Goal: Task Accomplishment & Management: Use online tool/utility

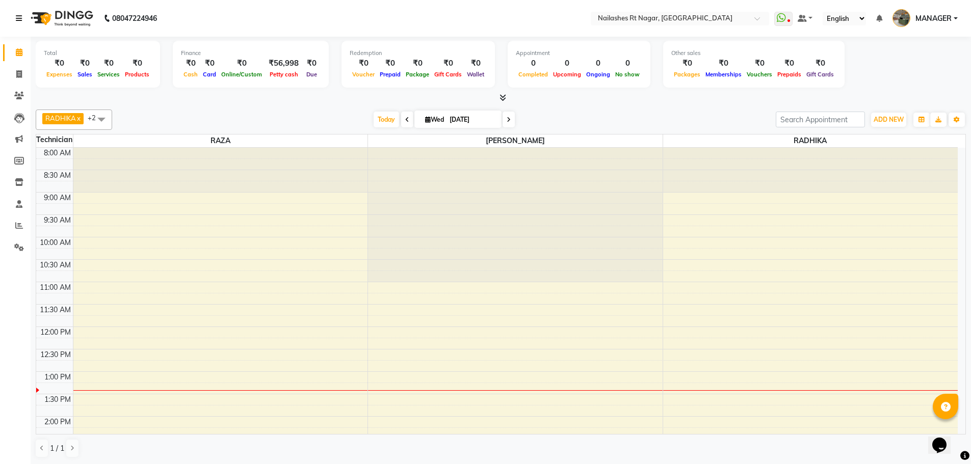
click at [23, 16] on link at bounding box center [21, 18] width 10 height 29
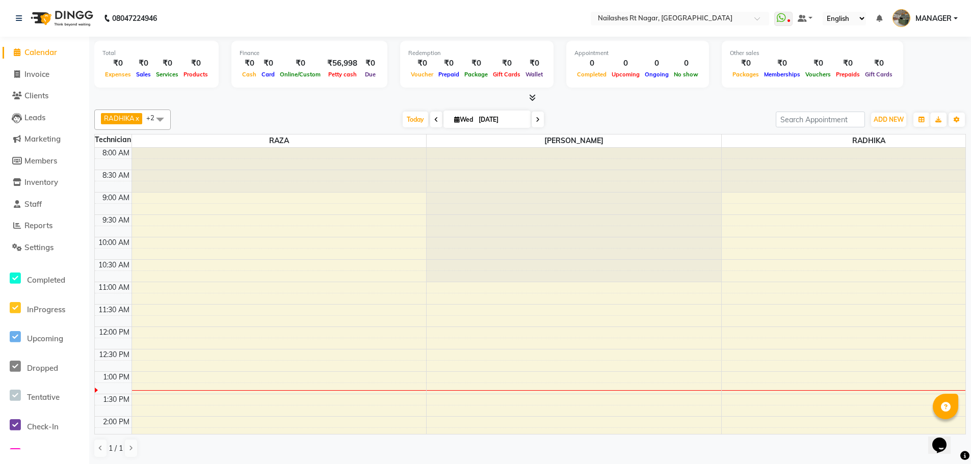
click at [51, 67] on li "Invoice" at bounding box center [44, 75] width 89 height 22
click at [49, 77] on span "Invoice" at bounding box center [36, 74] width 25 height 10
select select "service"
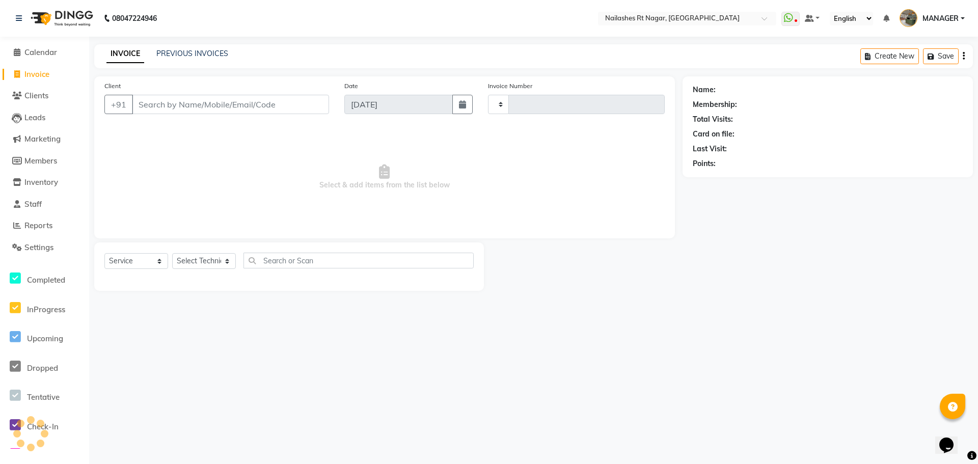
type input "0104"
select select "8624"
select select "membership"
click at [55, 97] on link "Clients" at bounding box center [45, 96] width 84 height 12
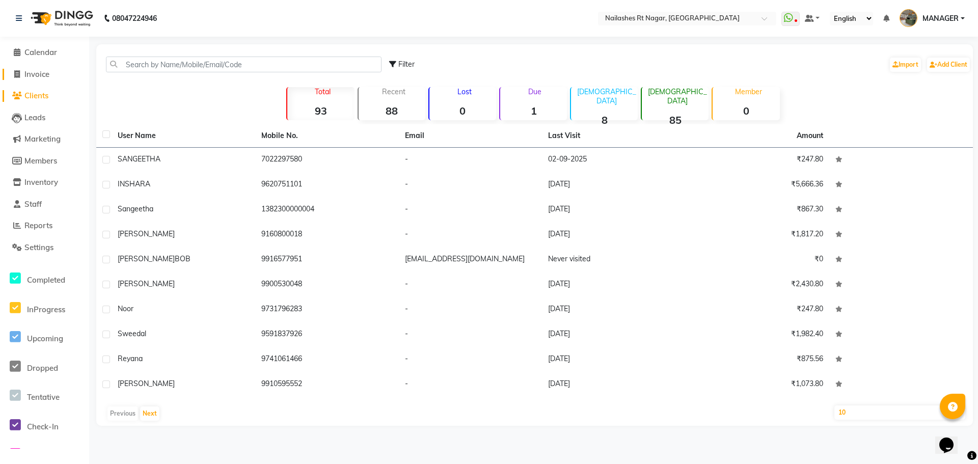
click at [29, 78] on span "Invoice" at bounding box center [36, 74] width 25 height 10
select select "service"
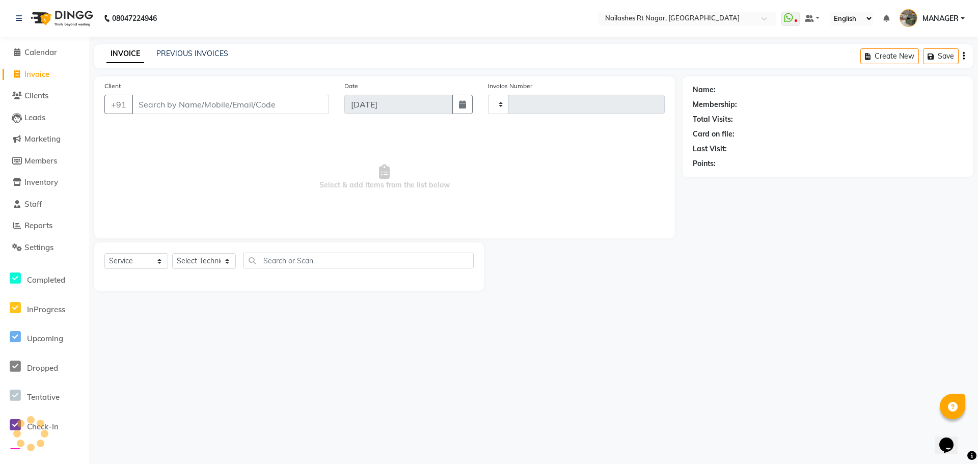
type input "0104"
select select "membership"
select select "8624"
click at [52, 50] on span "Calendar" at bounding box center [40, 52] width 33 height 10
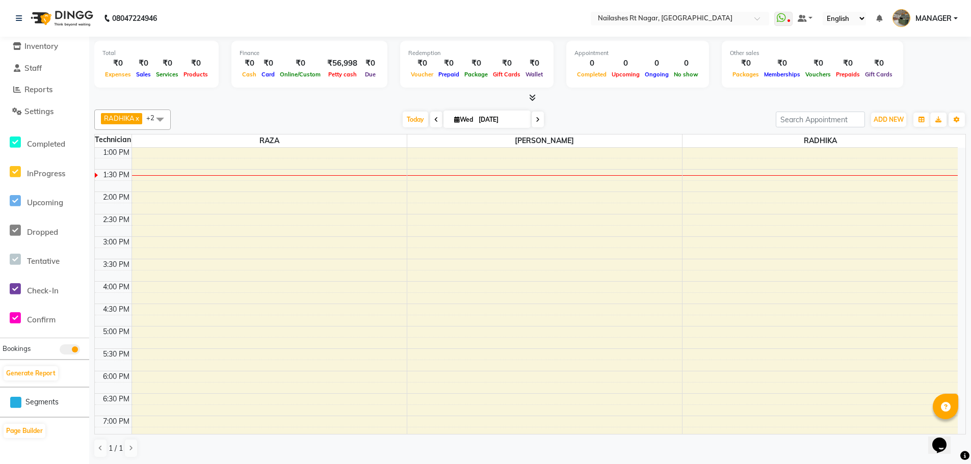
scroll to position [1, 0]
